Goal: Task Accomplishment & Management: Manage account settings

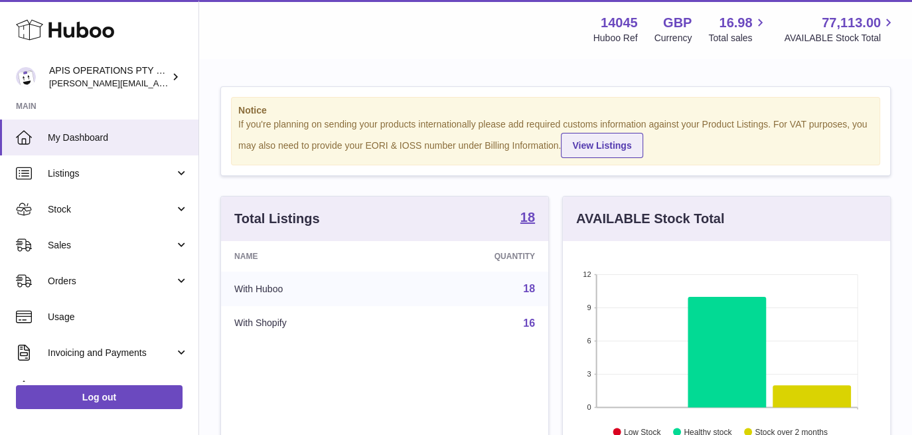
scroll to position [207, 327]
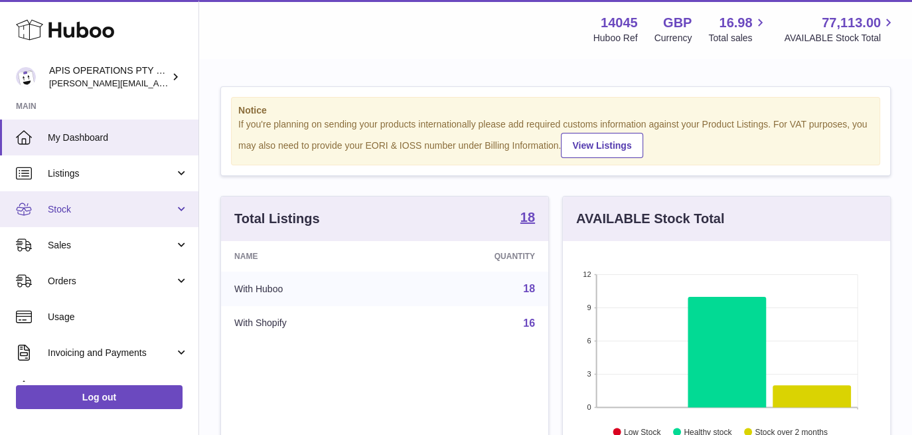
click at [82, 203] on span "Stock" at bounding box center [111, 209] width 127 height 13
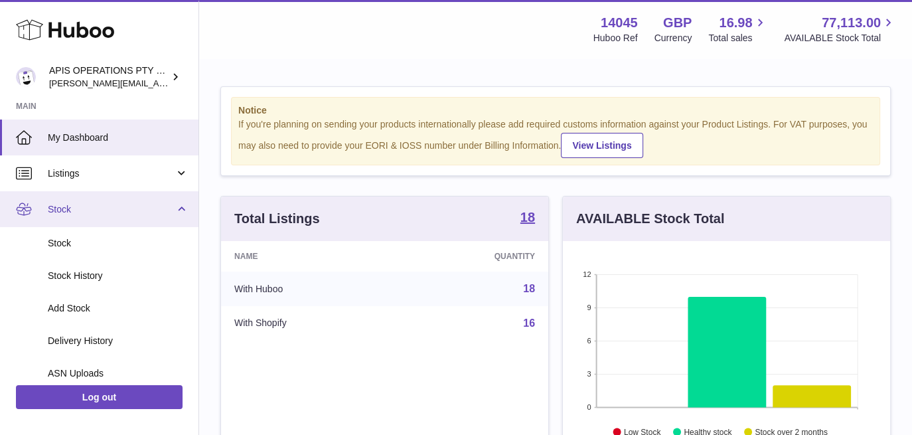
click at [131, 206] on span "Stock" at bounding box center [111, 209] width 127 height 13
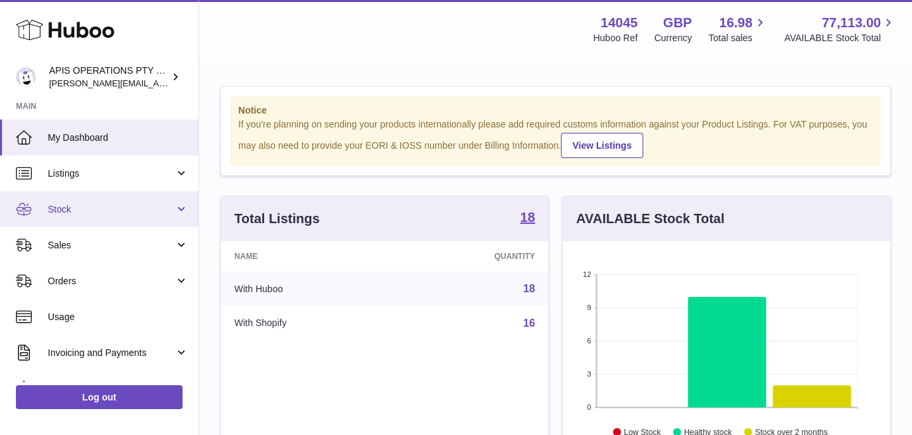
click at [131, 206] on span "Stock" at bounding box center [111, 209] width 127 height 13
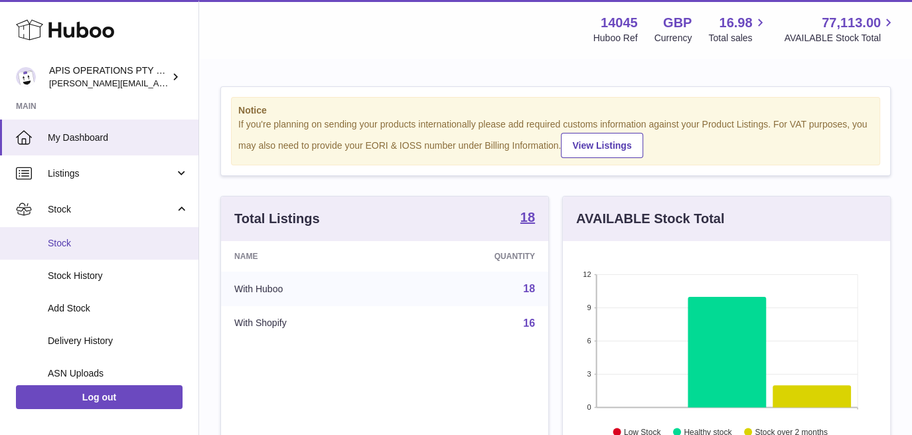
click at [78, 242] on span "Stock" at bounding box center [118, 243] width 141 height 13
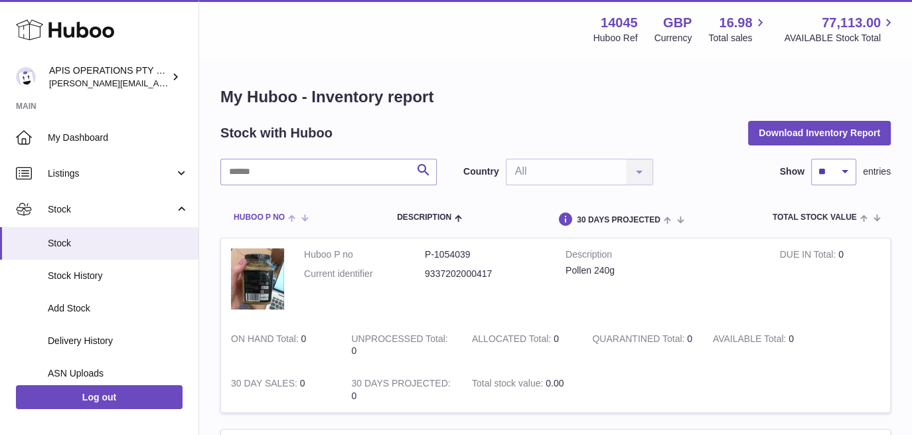
click at [304, 217] on span at bounding box center [295, 217] width 21 height 11
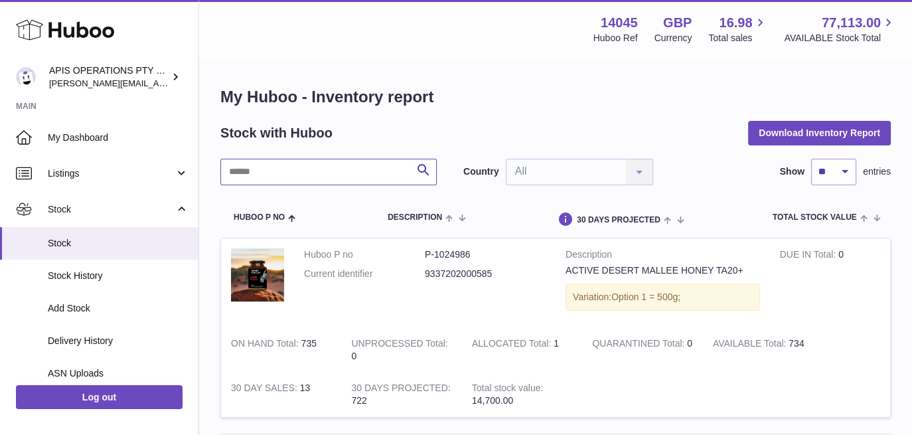
click at [341, 173] on input "text" at bounding box center [328, 172] width 216 height 27
type input "******"
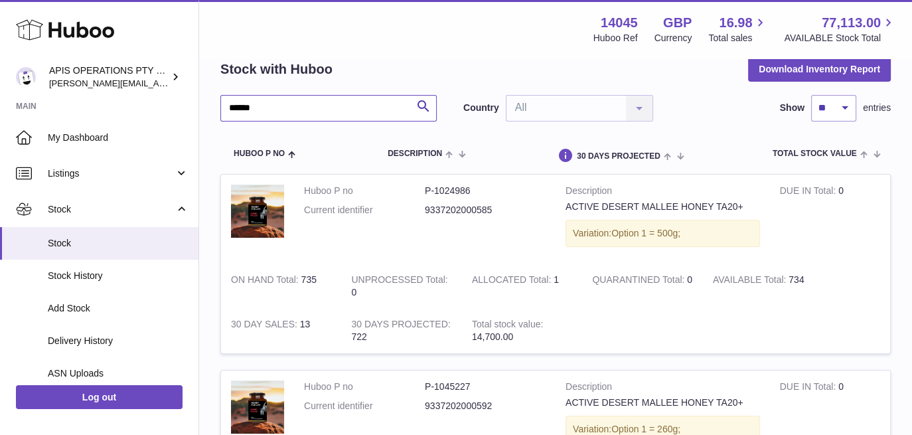
scroll to position [66, 0]
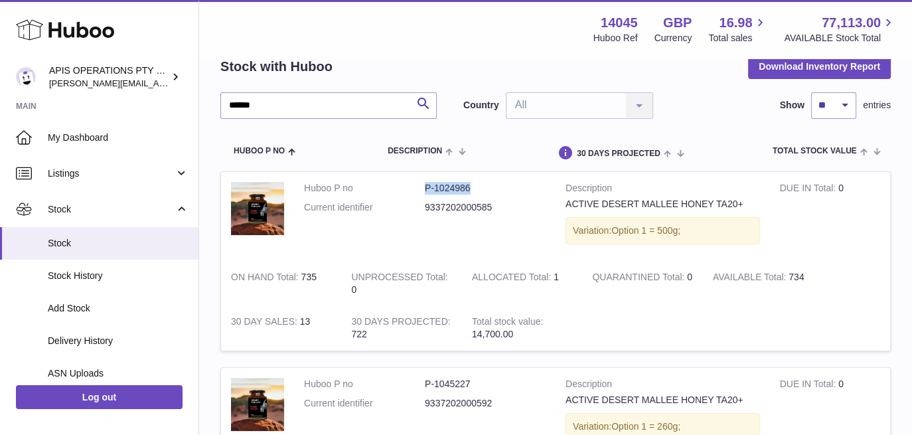
drag, startPoint x: 475, startPoint y: 191, endPoint x: 422, endPoint y: 186, distance: 54.0
click at [422, 186] on dl "Huboo P no P-1024986 Current identifier 9337202000585" at bounding box center [425, 201] width 242 height 39
copy dl "P-1024986"
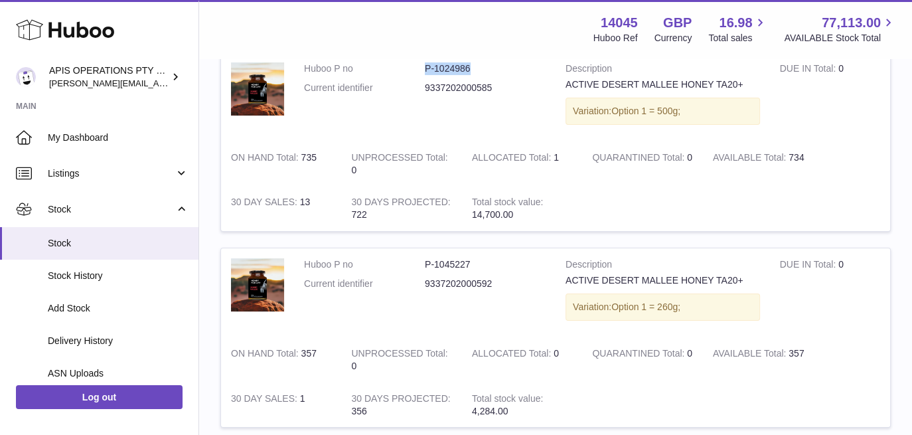
scroll to position [266, 0]
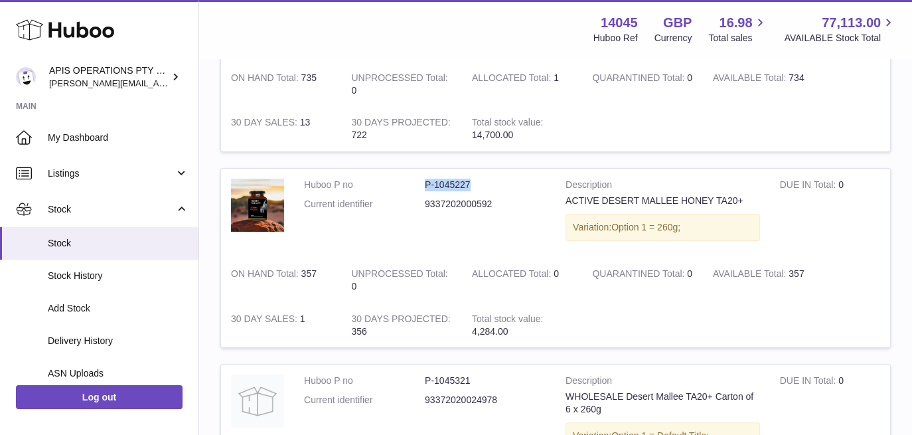
drag, startPoint x: 473, startPoint y: 175, endPoint x: 410, endPoint y: 177, distance: 63.1
click at [410, 177] on td "Huboo P no P-1045227 Current identifier 9337202000592" at bounding box center [425, 213] width 262 height 89
copy dl "P-1045227"
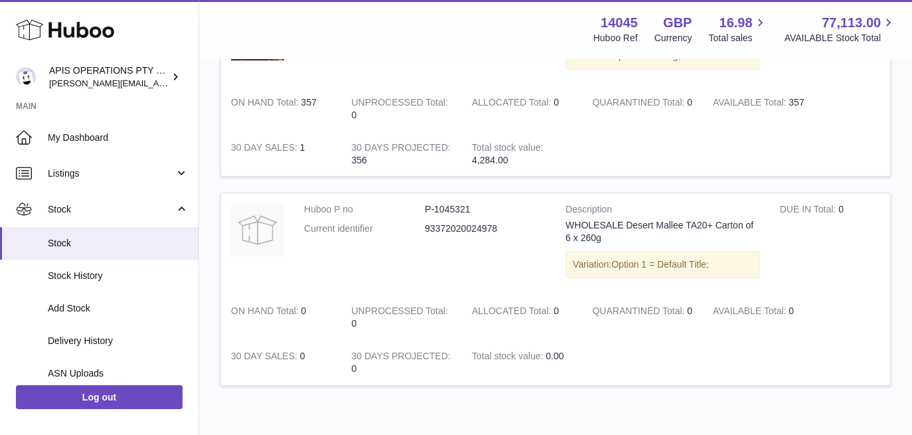
scroll to position [465, 0]
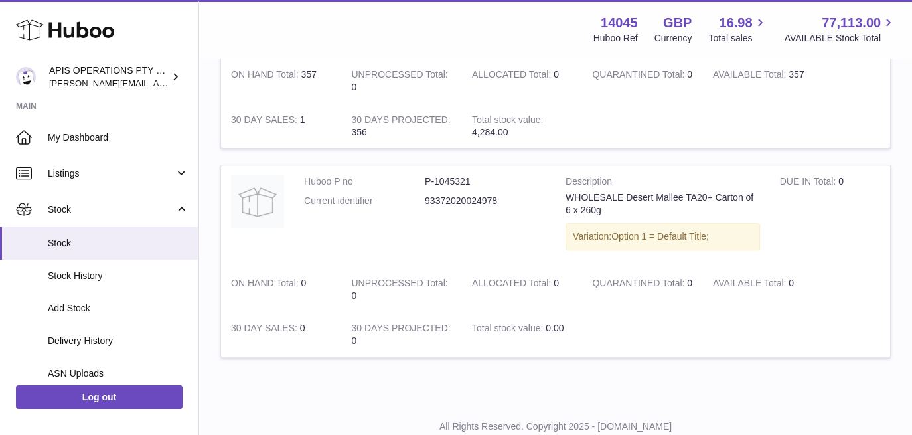
click at [428, 179] on dd "P-1045321" at bounding box center [485, 181] width 121 height 13
drag, startPoint x: 426, startPoint y: 178, endPoint x: 480, endPoint y: 179, distance: 54.4
click at [480, 179] on dd "P-1045321" at bounding box center [485, 181] width 121 height 13
copy dd "P-1045321"
